Goal: Transaction & Acquisition: Purchase product/service

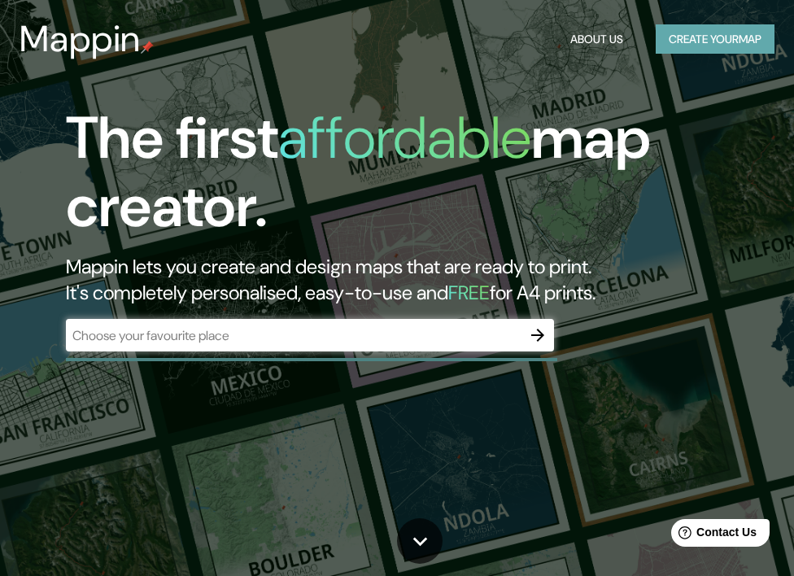
click at [680, 32] on button "Create your map" at bounding box center [715, 39] width 119 height 30
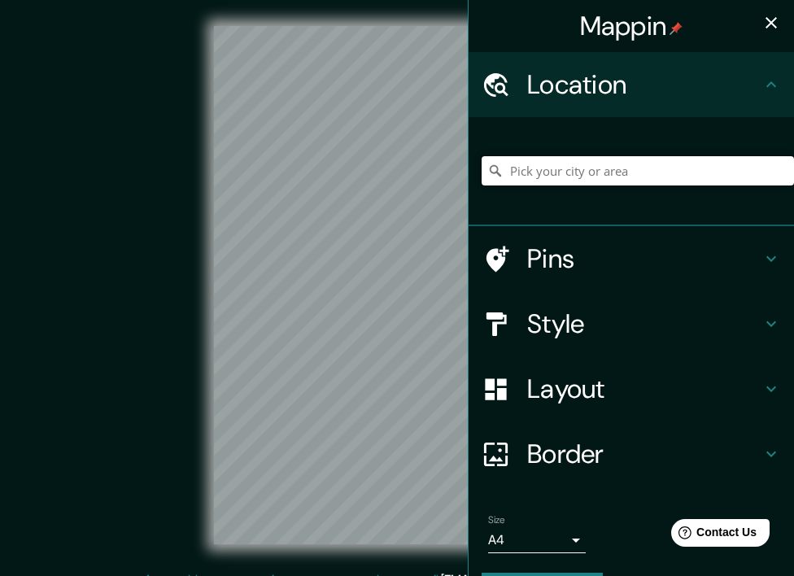
click at [582, 161] on input "Pick your city or area" at bounding box center [638, 170] width 313 height 29
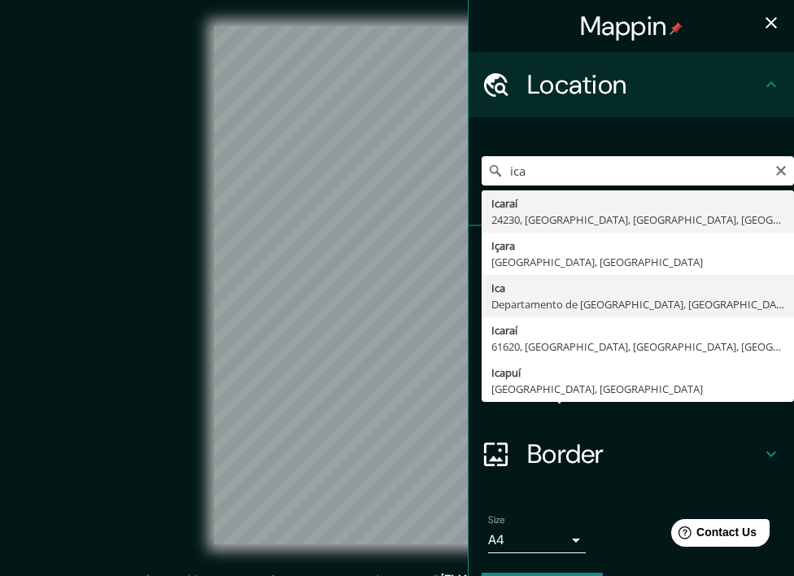
type input "Ica, [GEOGRAPHIC_DATA], [GEOGRAPHIC_DATA]"
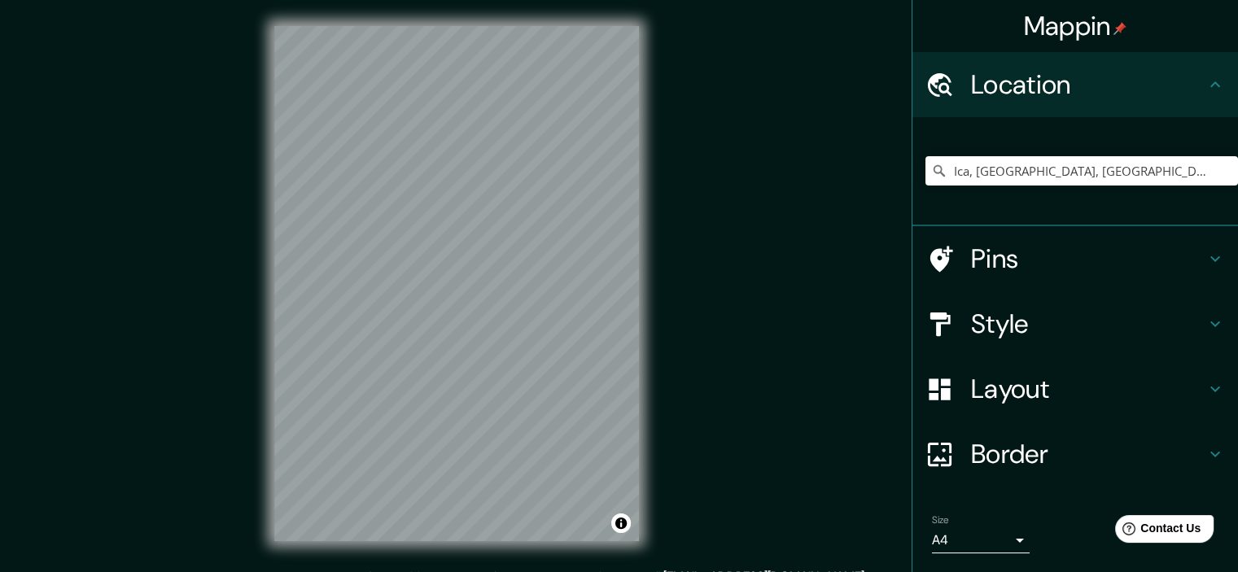
click at [1006, 392] on h4 "Layout" at bounding box center [1088, 389] width 234 height 33
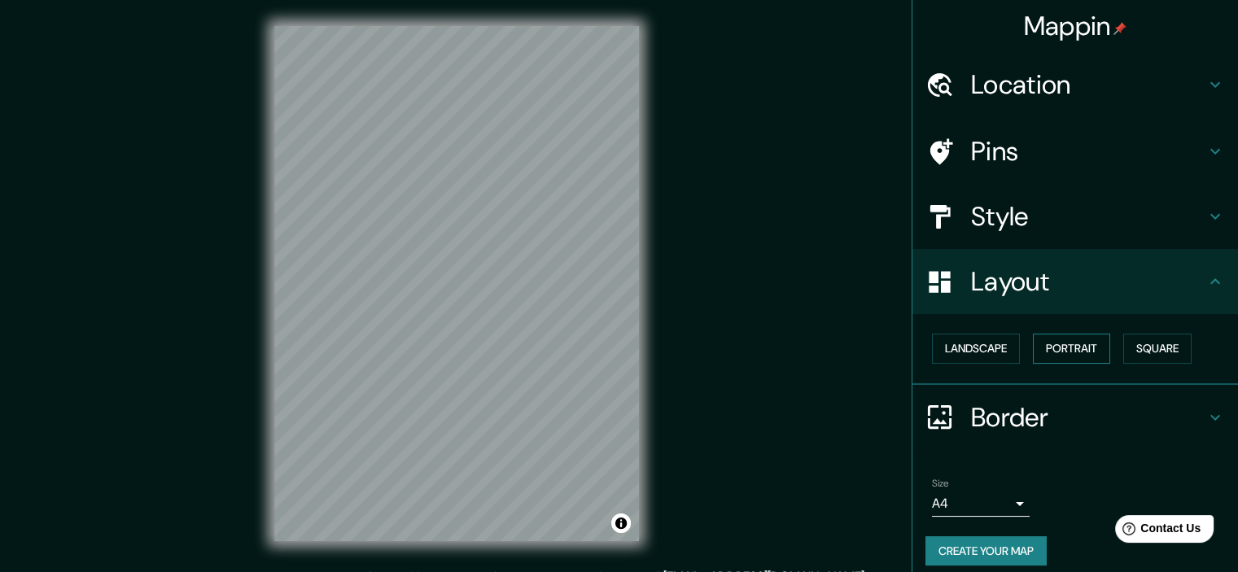
click at [1071, 353] on button "Portrait" at bounding box center [1071, 349] width 77 height 30
click at [1126, 341] on button "Square" at bounding box center [1157, 349] width 68 height 30
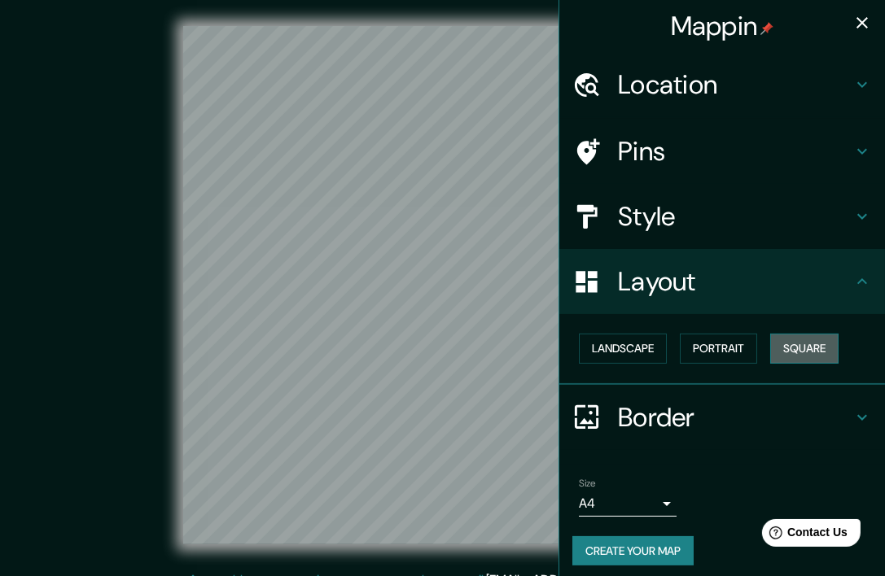
click at [777, 351] on button "Square" at bounding box center [804, 349] width 68 height 30
click at [741, 346] on button "Portrait" at bounding box center [718, 349] width 77 height 30
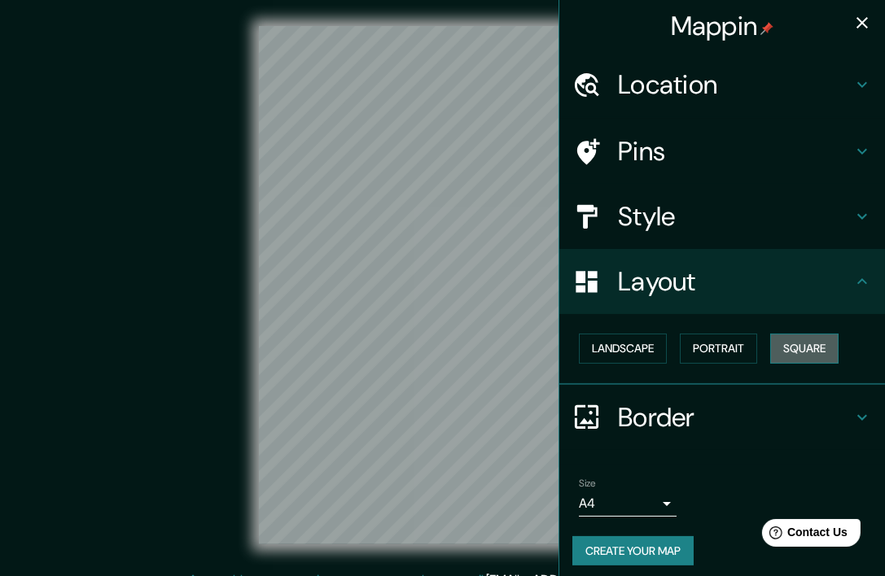
click at [805, 343] on button "Square" at bounding box center [804, 349] width 68 height 30
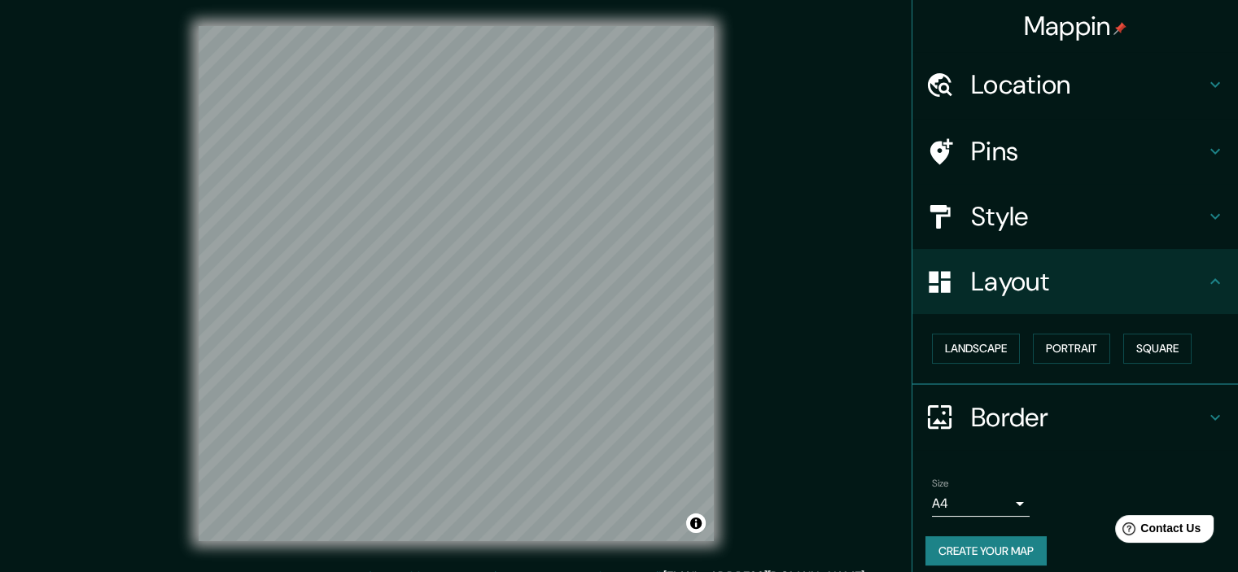
click at [989, 555] on button "Create your map" at bounding box center [985, 551] width 121 height 30
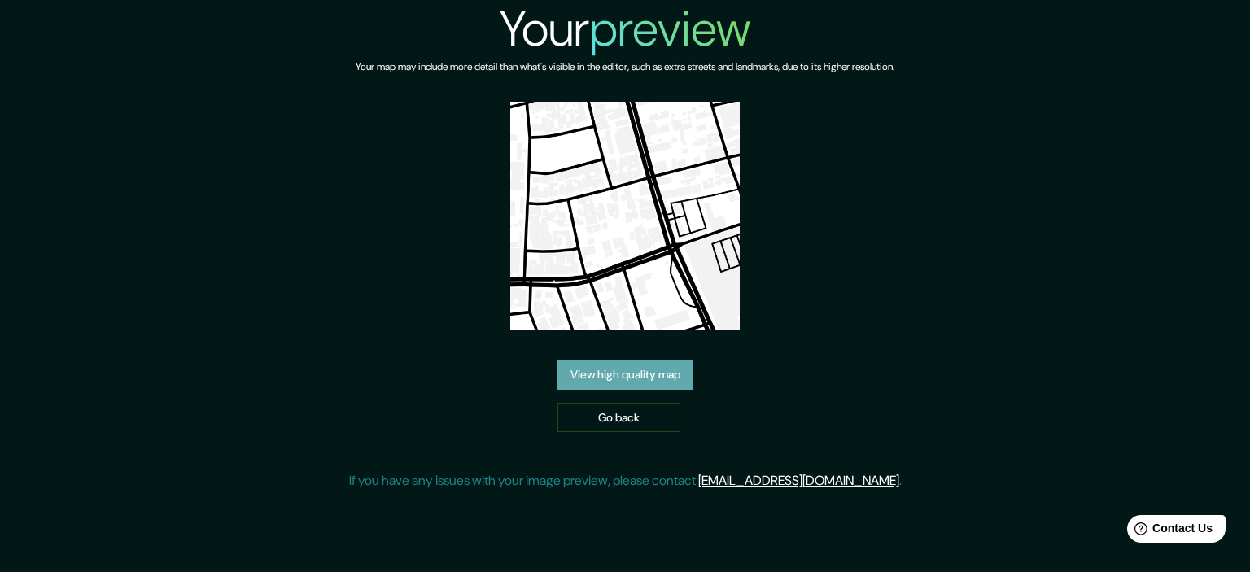
click at [649, 372] on link "View high quality map" at bounding box center [626, 375] width 136 height 30
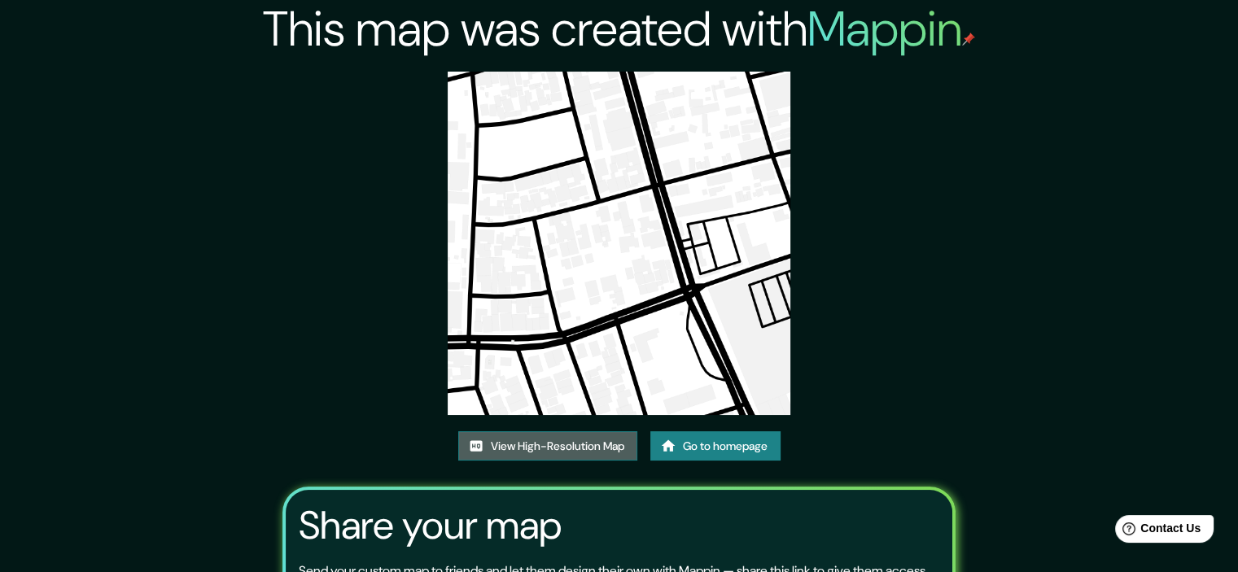
click at [546, 448] on link "View High-Resolution Map" at bounding box center [547, 446] width 179 height 30
